Goal: Transaction & Acquisition: Purchase product/service

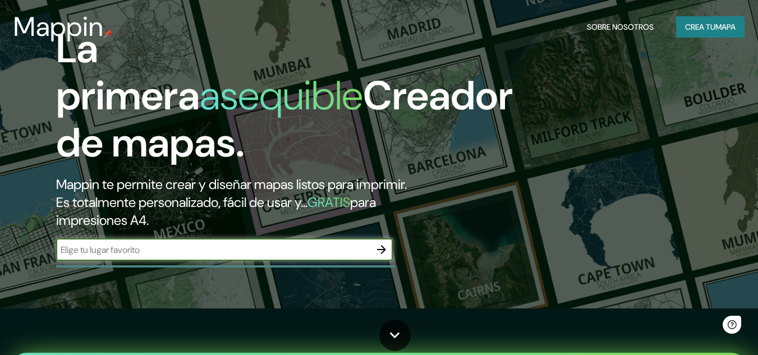
click at [303, 251] on input "text" at bounding box center [213, 249] width 314 height 13
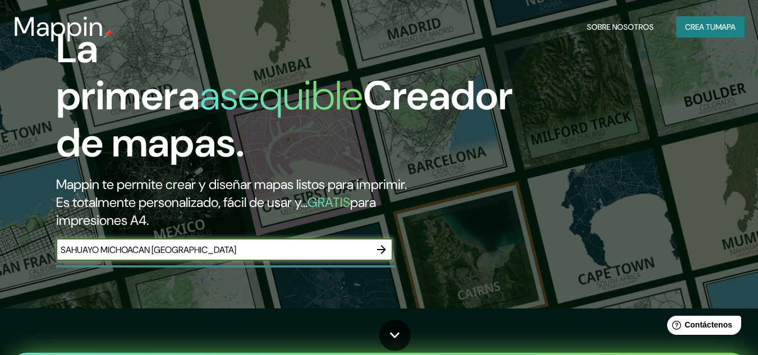
type input "SAHUAYO MICHOACAN [GEOGRAPHIC_DATA]"
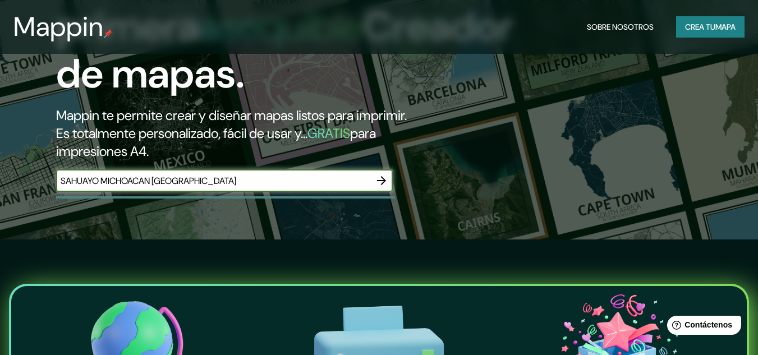
scroll to position [114, 0]
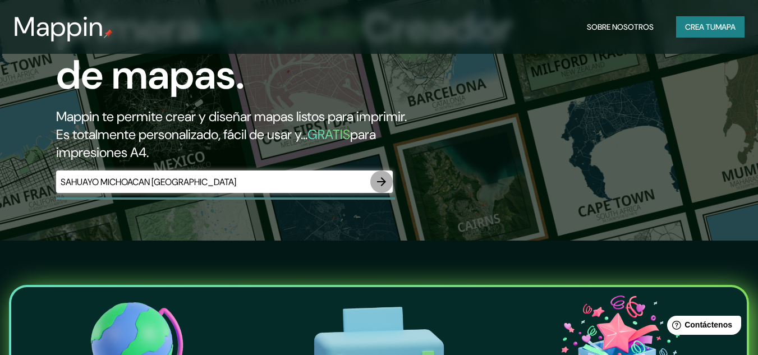
click at [377, 175] on icon "button" at bounding box center [381, 181] width 13 height 13
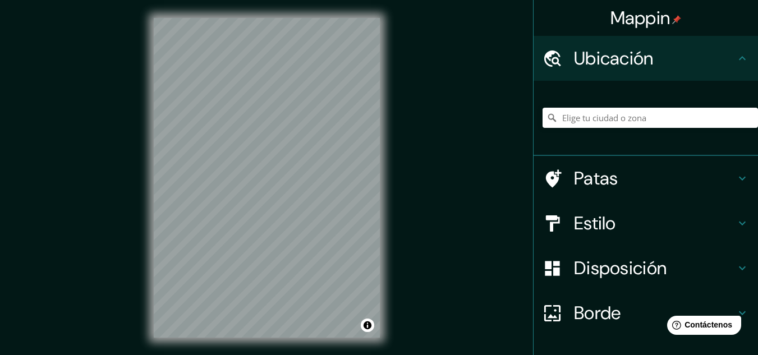
click at [505, 186] on div "Mappin Ubicación Patas Estilo Disposición Borde Elige un borde. Consejo : puede…" at bounding box center [379, 187] width 758 height 374
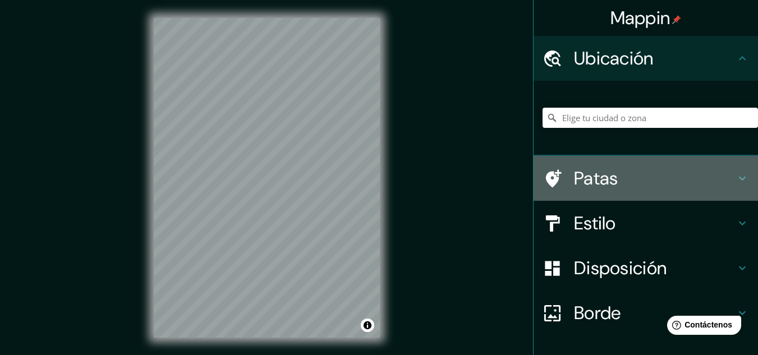
click at [739, 180] on icon at bounding box center [742, 179] width 7 height 4
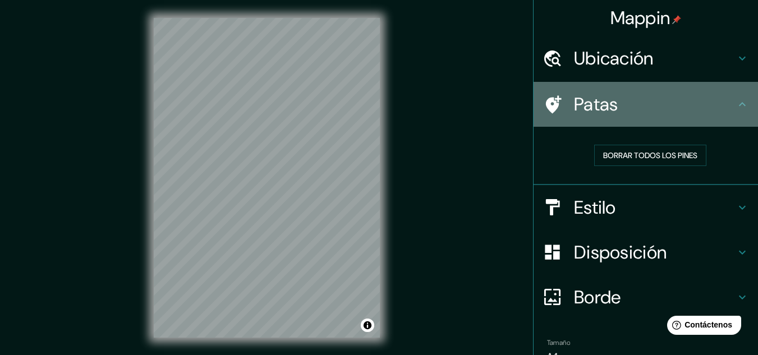
click at [734, 111] on div "Patas" at bounding box center [645, 104] width 224 height 45
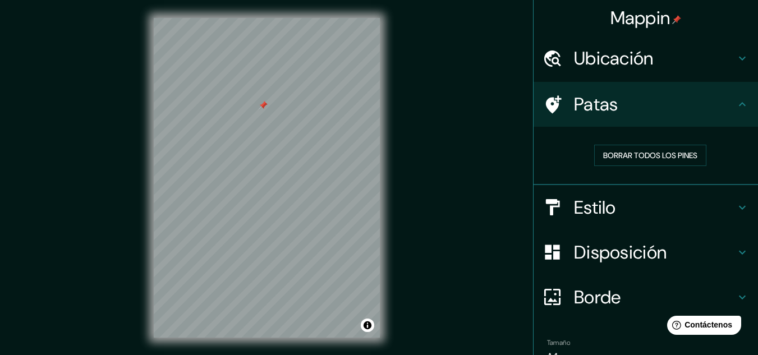
click at [261, 108] on div at bounding box center [263, 105] width 9 height 9
click at [263, 100] on div at bounding box center [263, 104] width 9 height 9
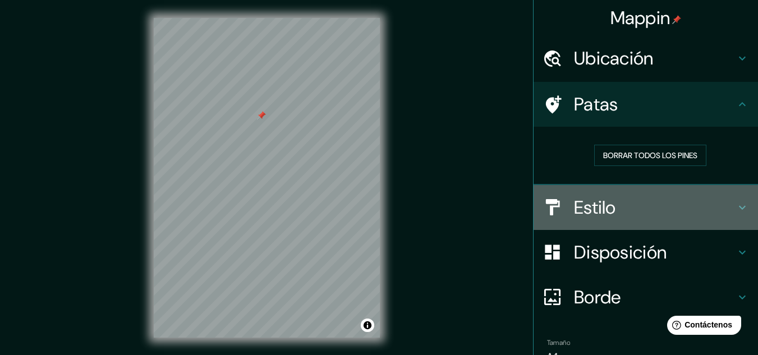
click at [735, 202] on icon at bounding box center [741, 207] width 13 height 13
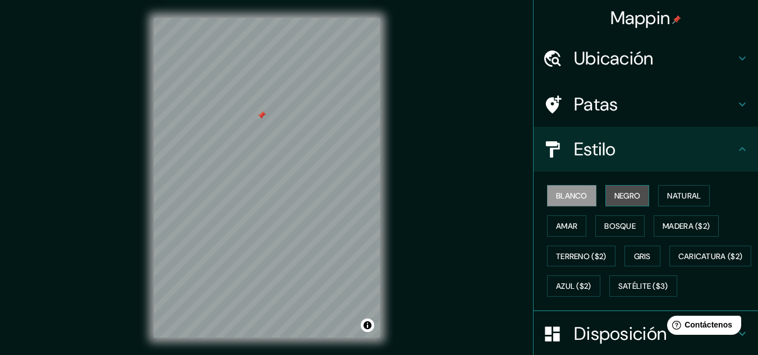
click at [631, 199] on font "Negro" at bounding box center [627, 196] width 26 height 10
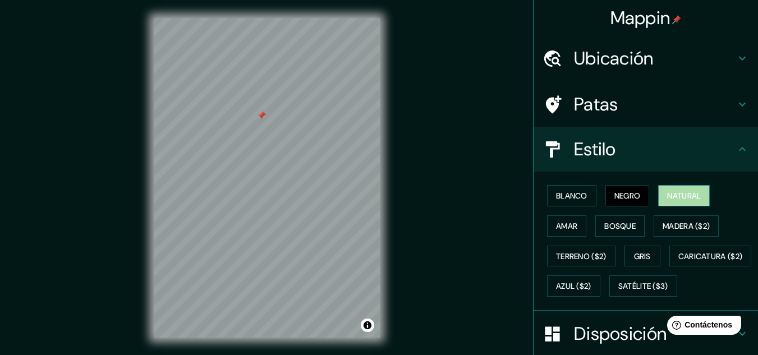
click at [678, 188] on font "Natural" at bounding box center [684, 195] width 34 height 15
click at [566, 230] on font "Amar" at bounding box center [566, 226] width 21 height 10
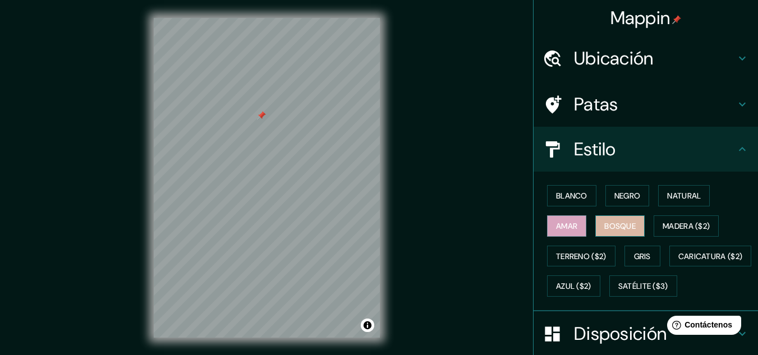
click at [616, 219] on font "Bosque" at bounding box center [619, 226] width 31 height 15
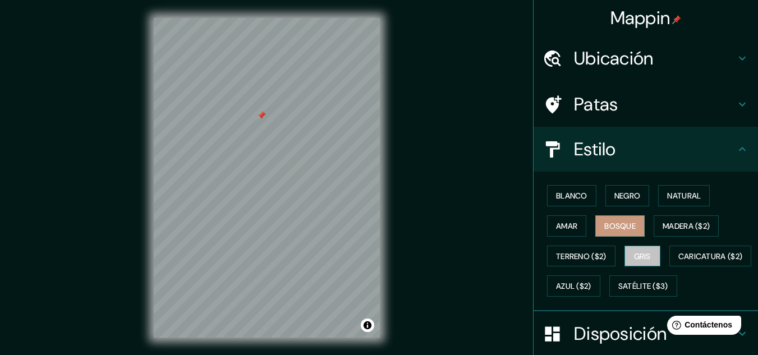
click at [626, 250] on button "Gris" at bounding box center [642, 256] width 36 height 21
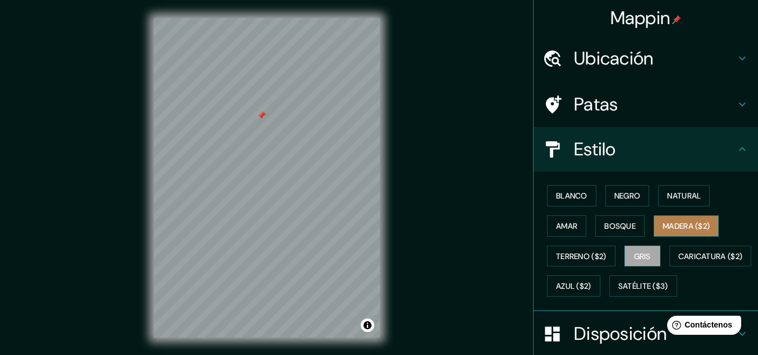
click at [662, 227] on font "Madera ($2)" at bounding box center [685, 226] width 47 height 10
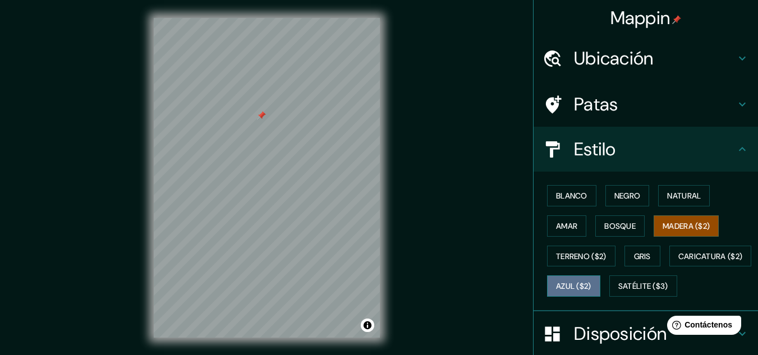
click at [591, 287] on font "Azul ($2)" at bounding box center [573, 287] width 35 height 10
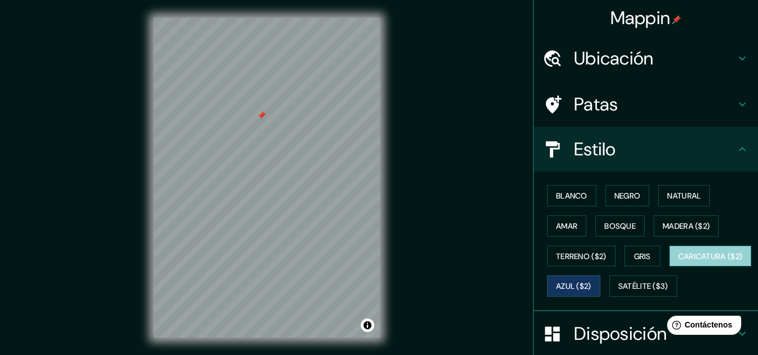
click at [678, 261] on font "Caricatura ($2)" at bounding box center [710, 256] width 64 height 10
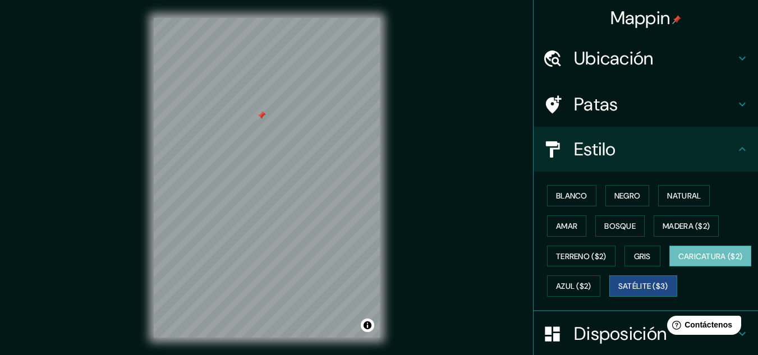
click at [618, 292] on font "Satélite ($3)" at bounding box center [643, 287] width 50 height 10
click at [678, 261] on font "Caricatura ($2)" at bounding box center [710, 256] width 64 height 10
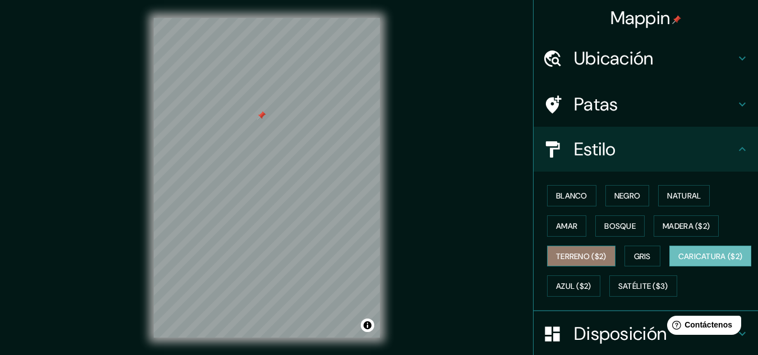
click at [580, 251] on font "Terreno ($2)" at bounding box center [581, 256] width 50 height 10
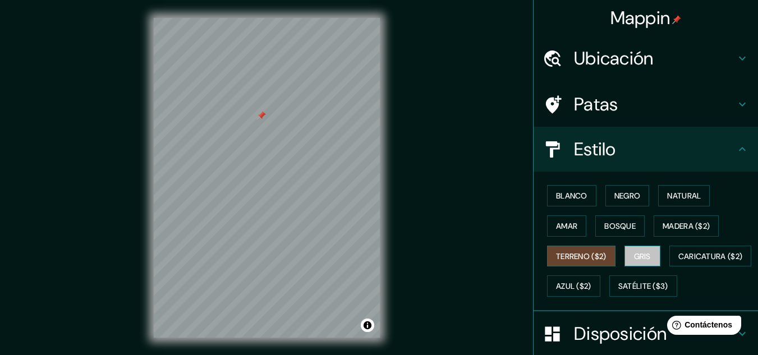
click at [625, 252] on button "Gris" at bounding box center [642, 256] width 36 height 21
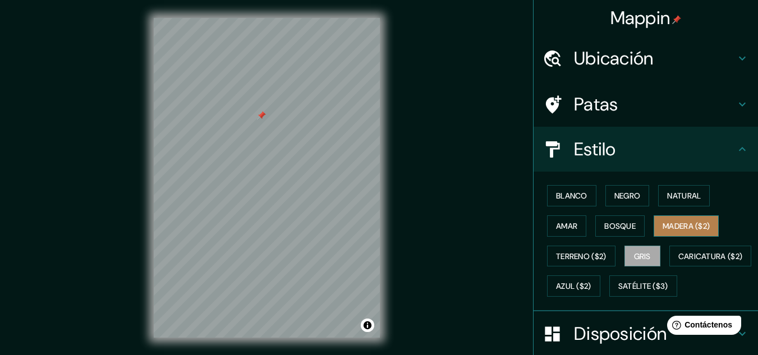
click at [663, 222] on font "Madera ($2)" at bounding box center [685, 226] width 47 height 10
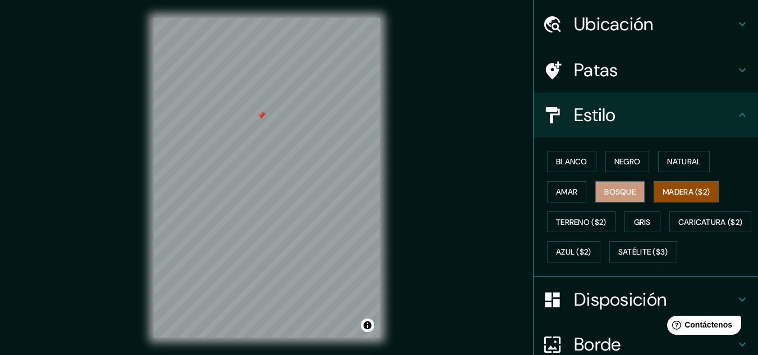
scroll to position [35, 0]
click at [625, 188] on font "Bosque" at bounding box center [619, 191] width 31 height 10
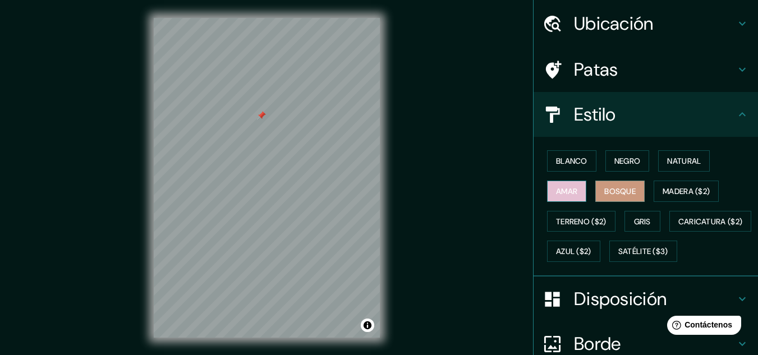
click at [557, 189] on font "Amar" at bounding box center [566, 191] width 21 height 10
click at [618, 163] on font "Negro" at bounding box center [627, 161] width 26 height 10
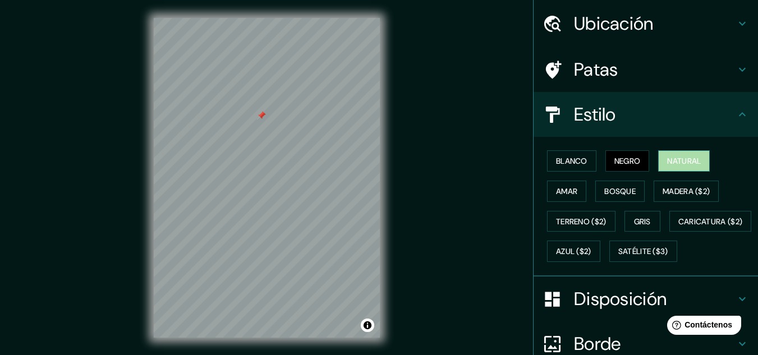
click at [695, 158] on font "Natural" at bounding box center [684, 161] width 34 height 10
click at [724, 117] on h4 "Estilo" at bounding box center [655, 114] width 162 height 22
click at [735, 62] on div "Patas" at bounding box center [645, 69] width 224 height 45
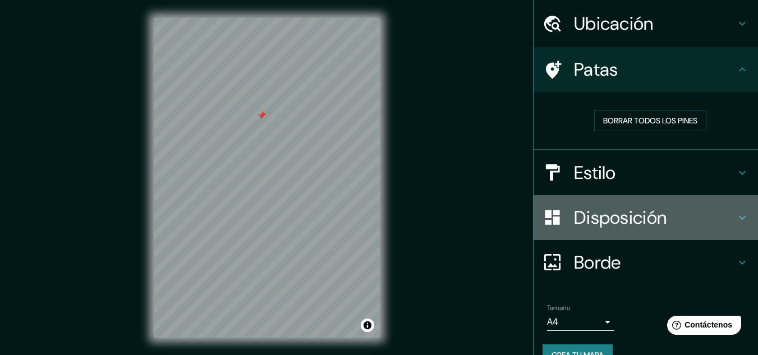
click at [735, 215] on icon at bounding box center [741, 217] width 13 height 13
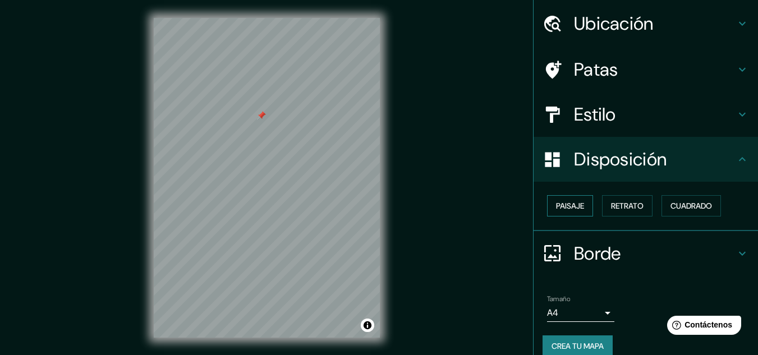
click at [577, 202] on font "Paisaje" at bounding box center [570, 206] width 28 height 10
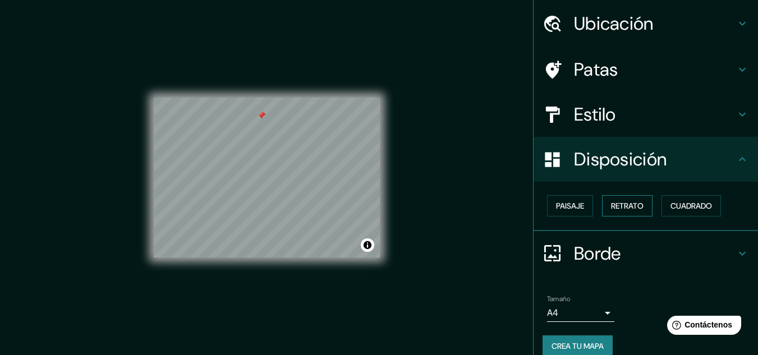
click at [626, 206] on font "Retrato" at bounding box center [627, 206] width 33 height 10
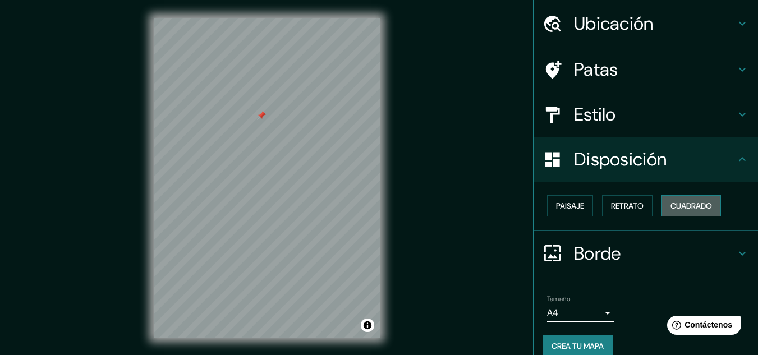
click at [698, 199] on font "Cuadrado" at bounding box center [691, 206] width 42 height 15
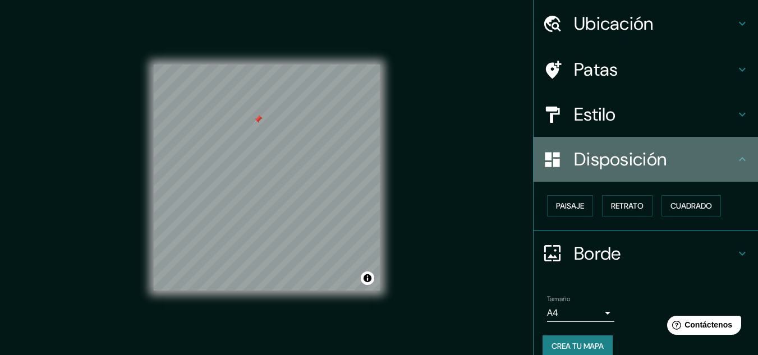
click at [735, 158] on icon at bounding box center [741, 159] width 13 height 13
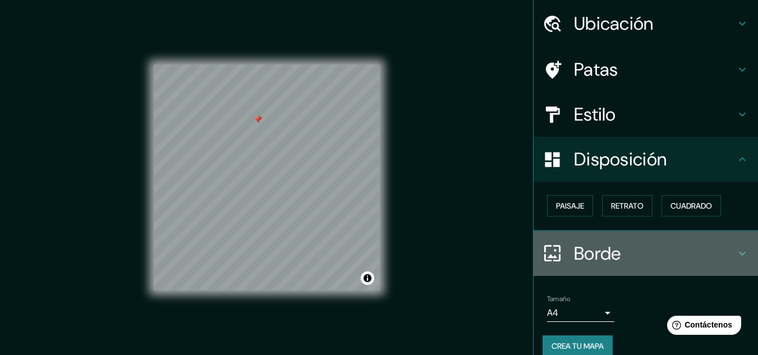
click at [735, 254] on icon at bounding box center [741, 253] width 13 height 13
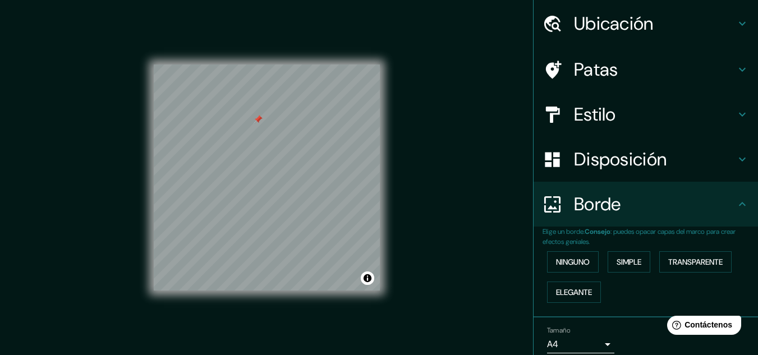
scroll to position [81, 0]
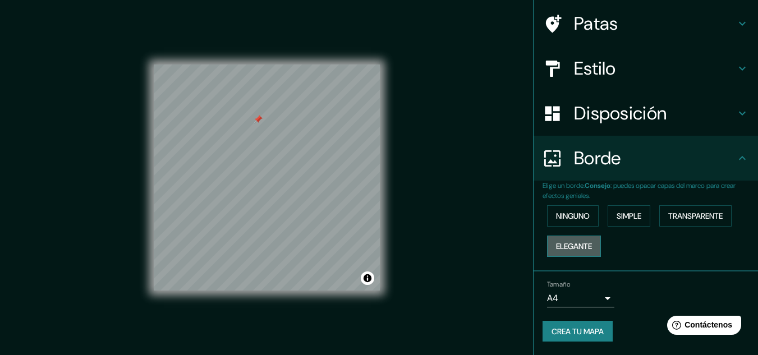
click at [573, 245] on font "Elegante" at bounding box center [574, 246] width 36 height 10
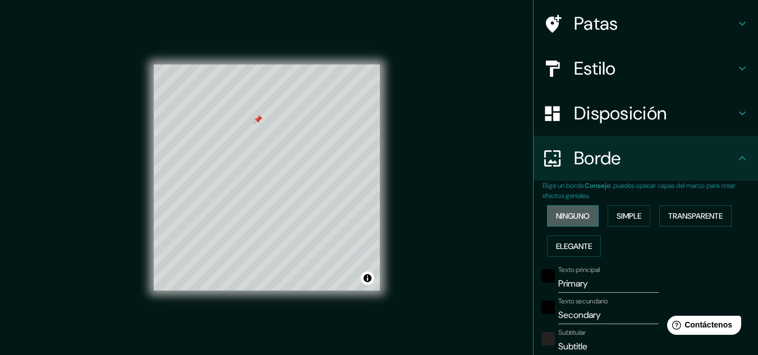
click at [573, 213] on font "Ninguno" at bounding box center [573, 216] width 34 height 10
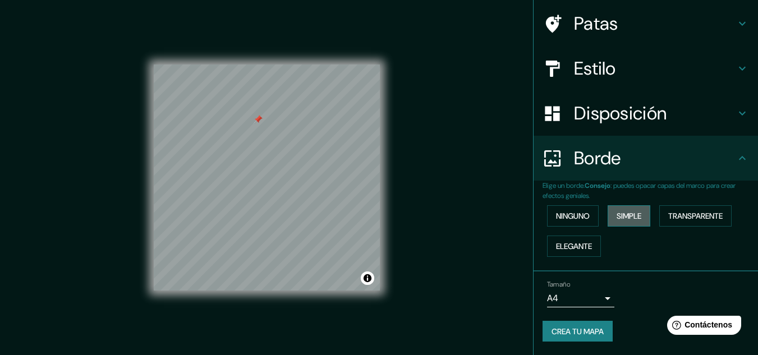
click at [638, 214] on button "Simple" at bounding box center [628, 215] width 43 height 21
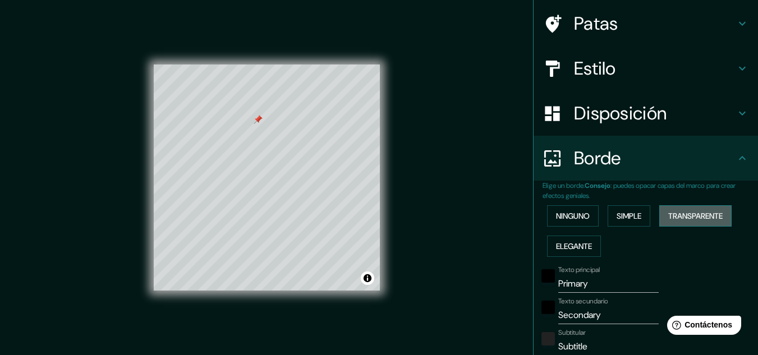
click at [679, 214] on font "Transparente" at bounding box center [695, 216] width 54 height 10
click at [609, 211] on button "Simple" at bounding box center [628, 215] width 43 height 21
click at [579, 208] on button "Ninguno" at bounding box center [573, 215] width 52 height 21
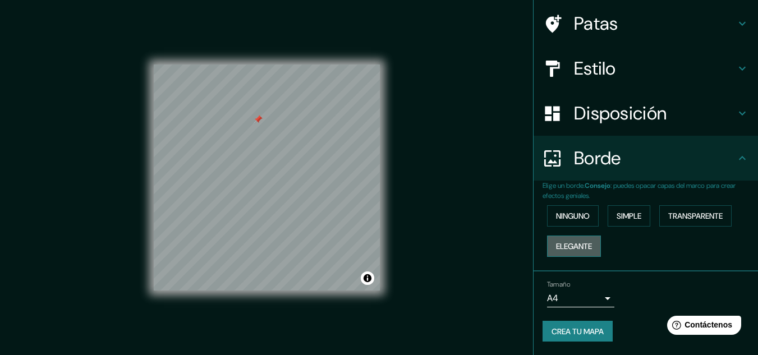
click at [569, 246] on font "Elegante" at bounding box center [574, 246] width 36 height 10
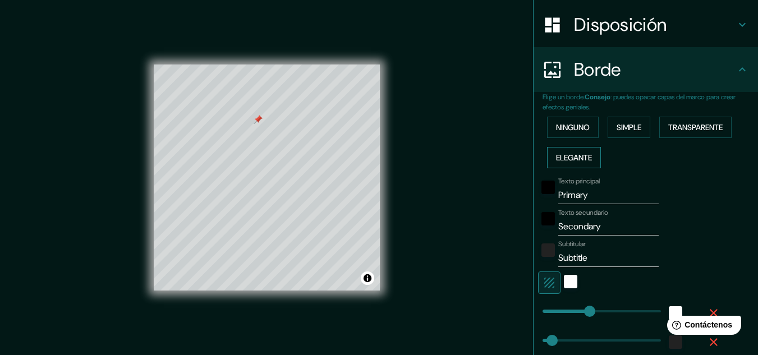
scroll to position [169, 0]
click at [570, 130] on font "Ninguno" at bounding box center [573, 128] width 34 height 10
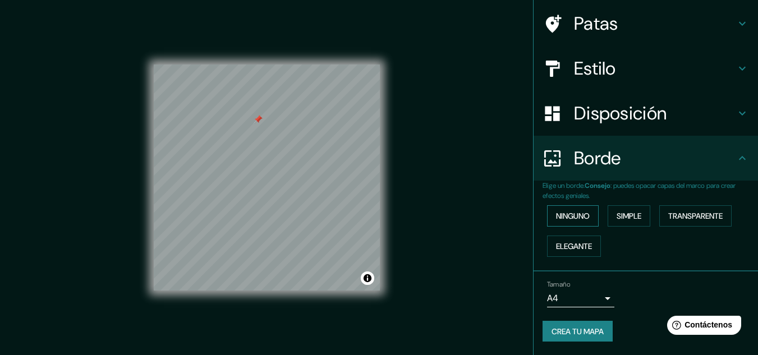
scroll to position [19, 0]
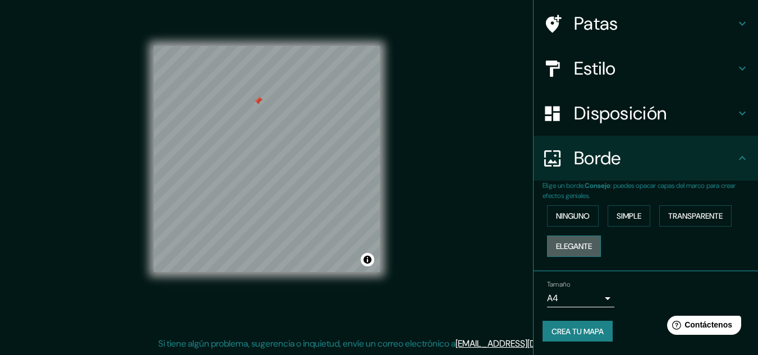
click at [569, 244] on font "Elegante" at bounding box center [574, 246] width 36 height 10
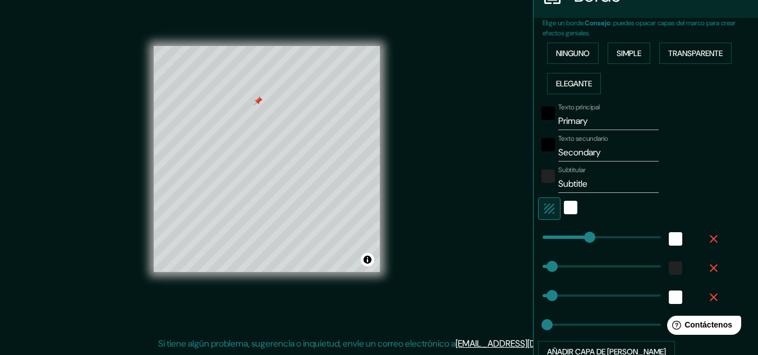
type input "161"
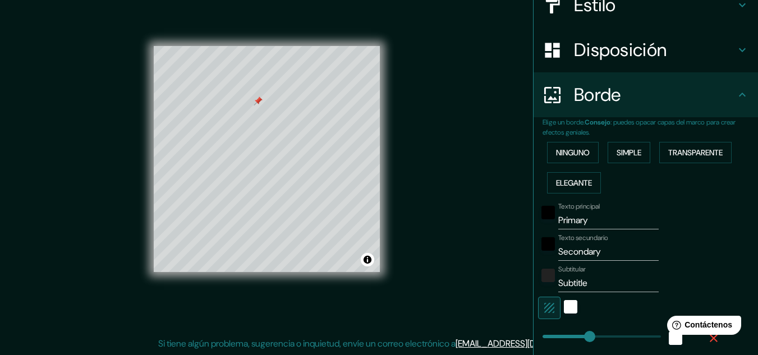
scroll to position [142, 0]
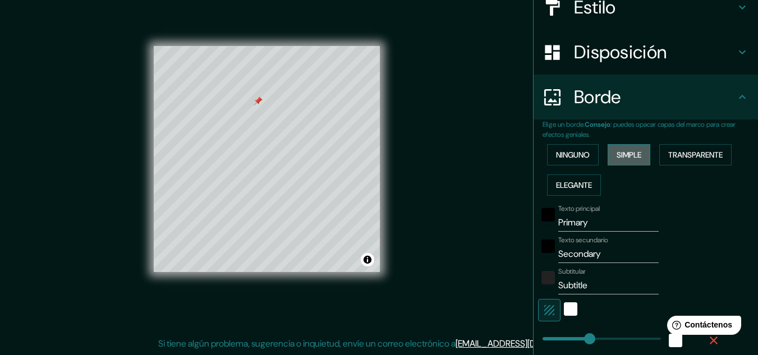
click at [624, 153] on font "Simple" at bounding box center [628, 155] width 25 height 10
click at [668, 154] on font "Transparente" at bounding box center [695, 155] width 54 height 10
click at [580, 152] on font "Ninguno" at bounding box center [573, 155] width 34 height 10
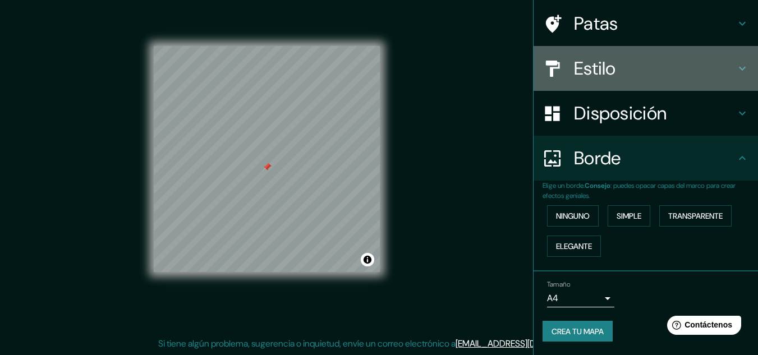
click at [741, 57] on div "Estilo" at bounding box center [645, 68] width 224 height 45
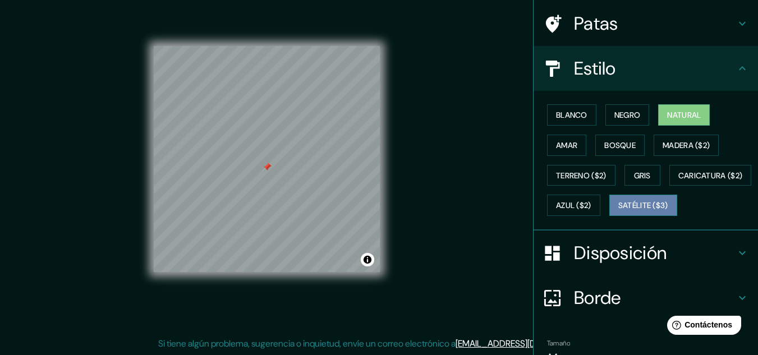
click at [609, 216] on button "Satélite ($3)" at bounding box center [643, 205] width 68 height 21
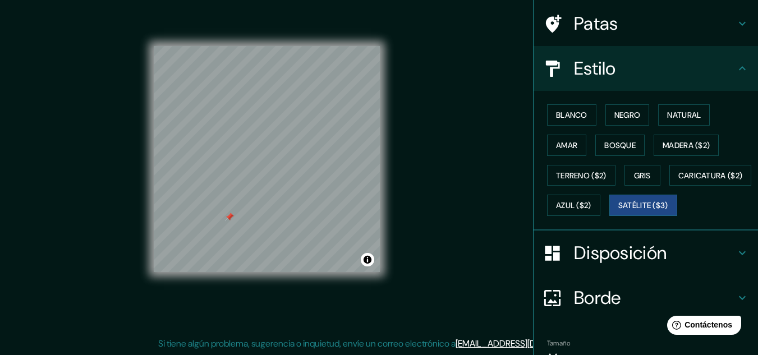
click at [231, 219] on div at bounding box center [229, 217] width 9 height 9
click at [676, 142] on font "Madera ($2)" at bounding box center [685, 145] width 47 height 10
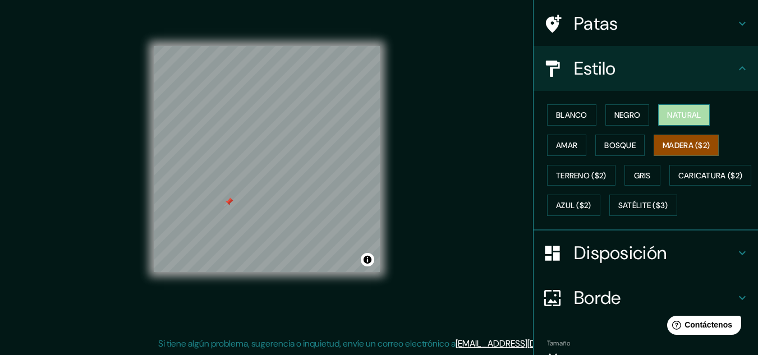
click at [658, 115] on button "Natural" at bounding box center [684, 114] width 52 height 21
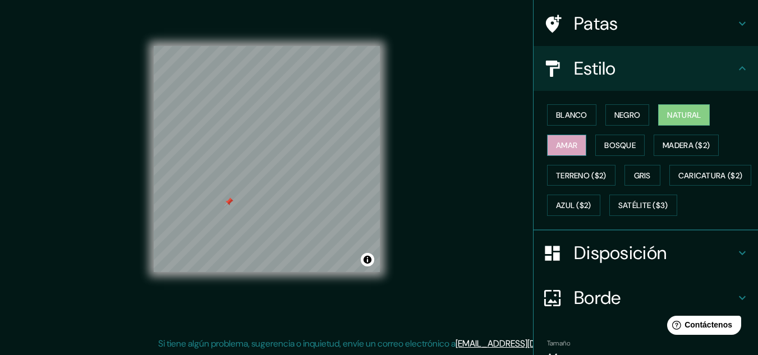
click at [563, 141] on font "Amar" at bounding box center [566, 145] width 21 height 10
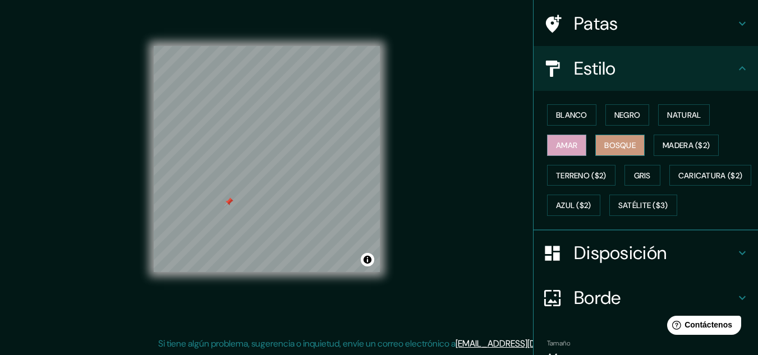
click at [618, 148] on font "Bosque" at bounding box center [619, 145] width 31 height 10
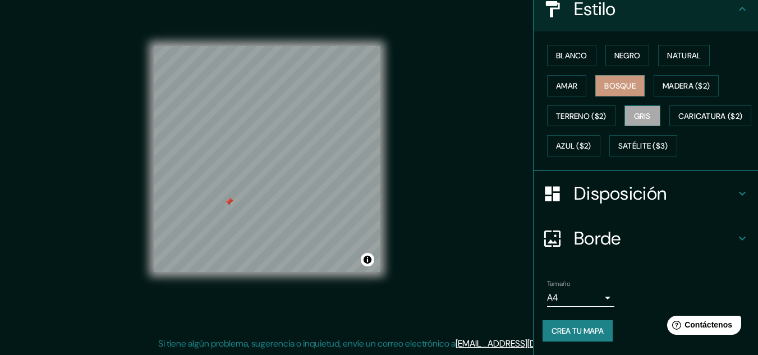
scroll to position [170, 0]
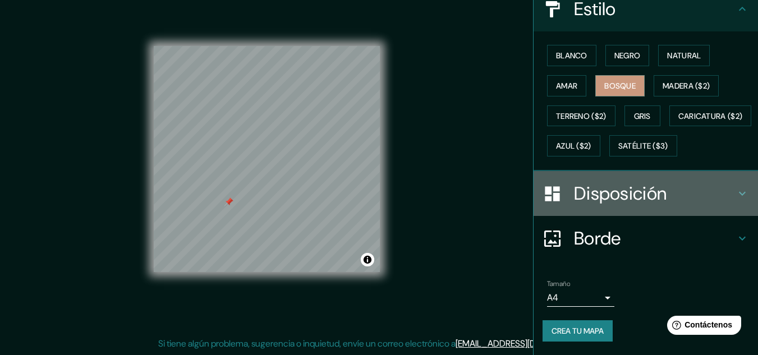
click at [730, 186] on div "Disposición" at bounding box center [645, 193] width 224 height 45
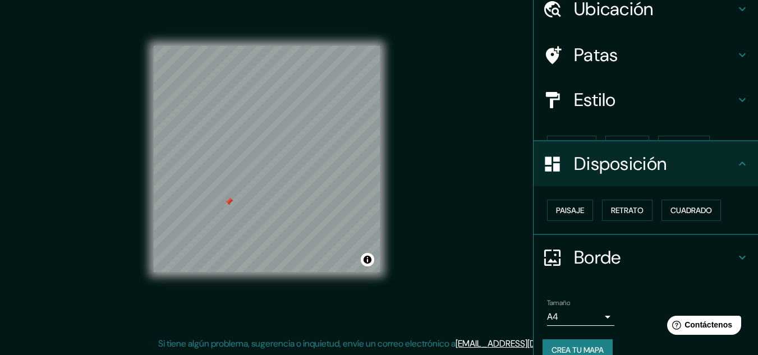
scroll to position [49, 0]
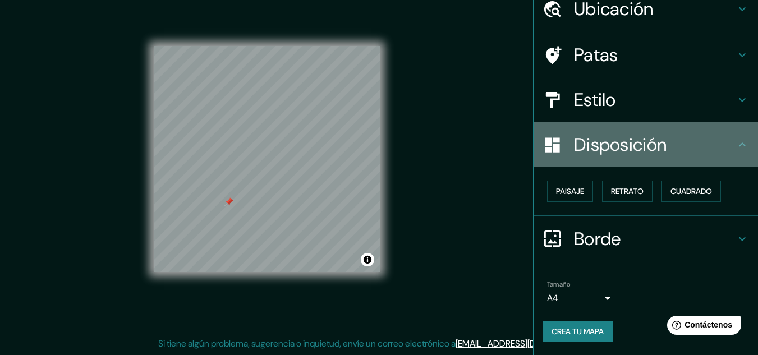
click at [734, 153] on div "Disposición" at bounding box center [645, 144] width 224 height 45
click at [735, 150] on icon at bounding box center [741, 144] width 13 height 13
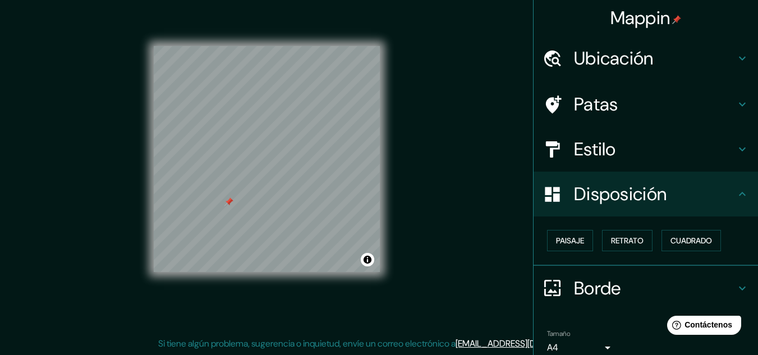
scroll to position [0, 0]
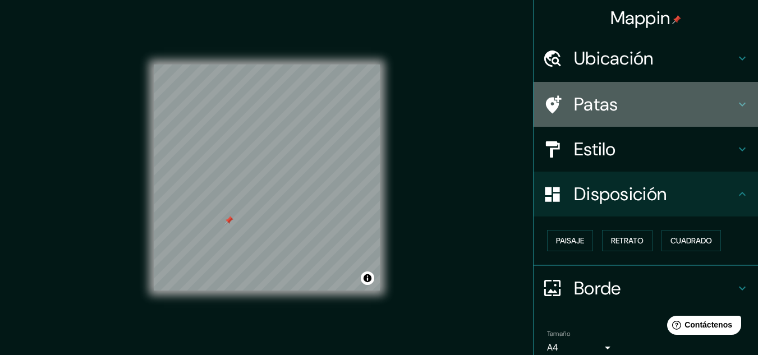
click at [731, 94] on div "Patas" at bounding box center [645, 104] width 224 height 45
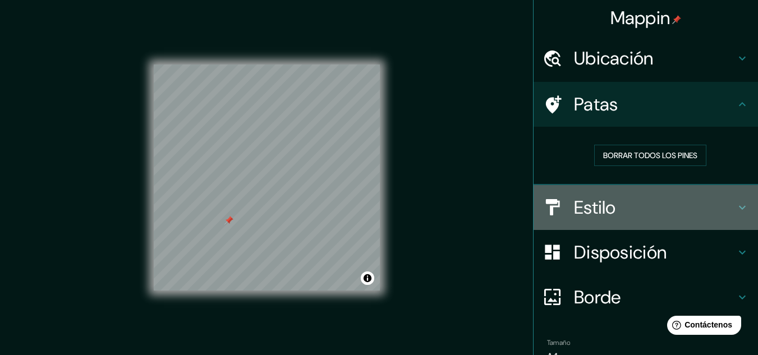
click at [729, 216] on div "Estilo" at bounding box center [645, 207] width 224 height 45
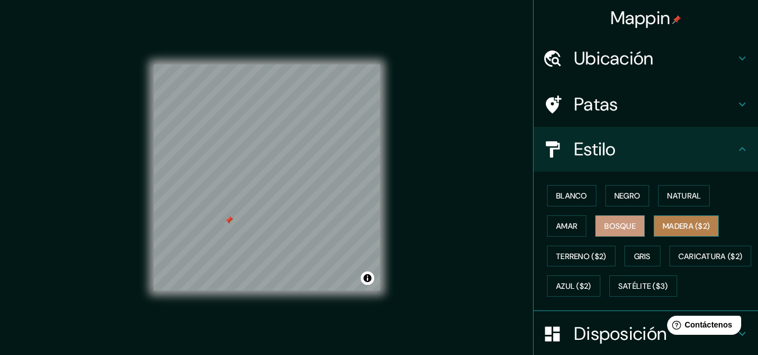
click at [664, 225] on font "Madera ($2)" at bounding box center [685, 226] width 47 height 10
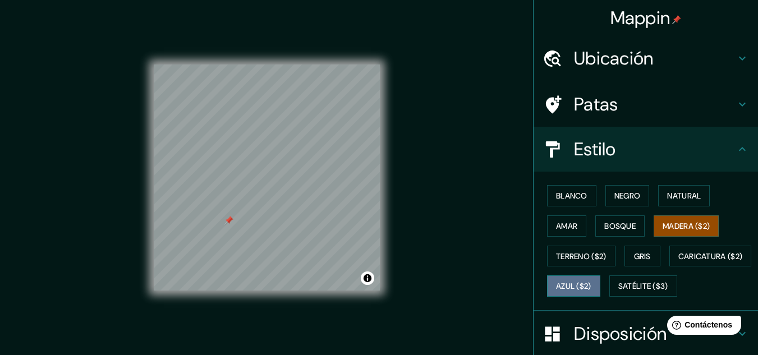
click at [591, 285] on font "Azul ($2)" at bounding box center [573, 287] width 35 height 10
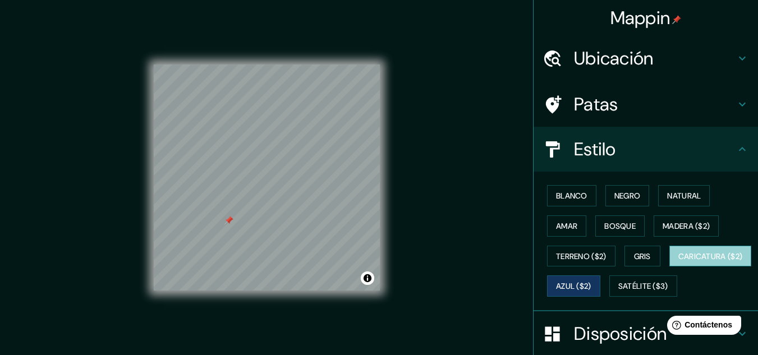
click at [678, 261] on font "Caricatura ($2)" at bounding box center [710, 256] width 64 height 10
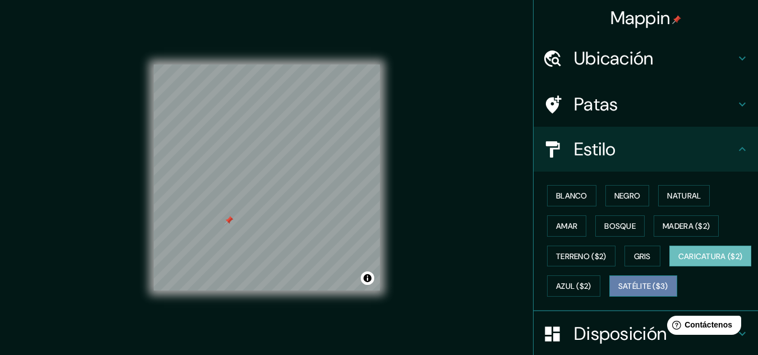
click at [618, 292] on font "Satélite ($3)" at bounding box center [643, 287] width 50 height 10
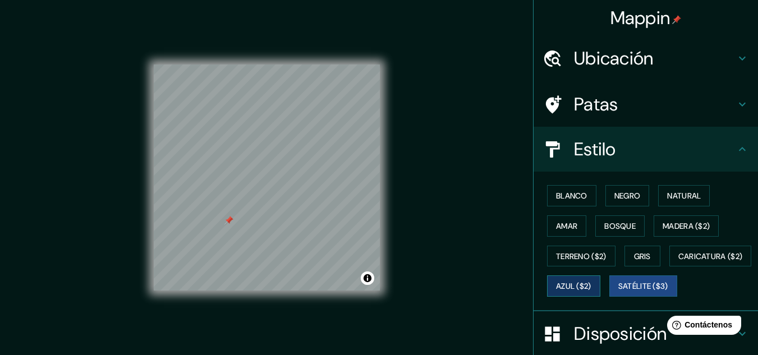
click at [591, 287] on font "Azul ($2)" at bounding box center [573, 287] width 35 height 10
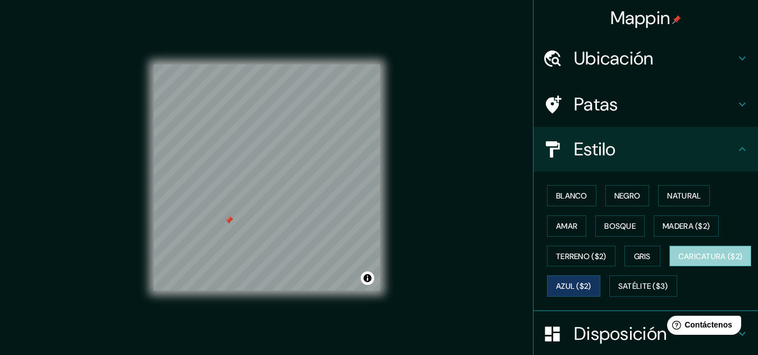
click at [678, 261] on font "Caricatura ($2)" at bounding box center [710, 256] width 64 height 10
click at [227, 222] on div at bounding box center [228, 220] width 9 height 9
